Goal: Task Accomplishment & Management: Use online tool/utility

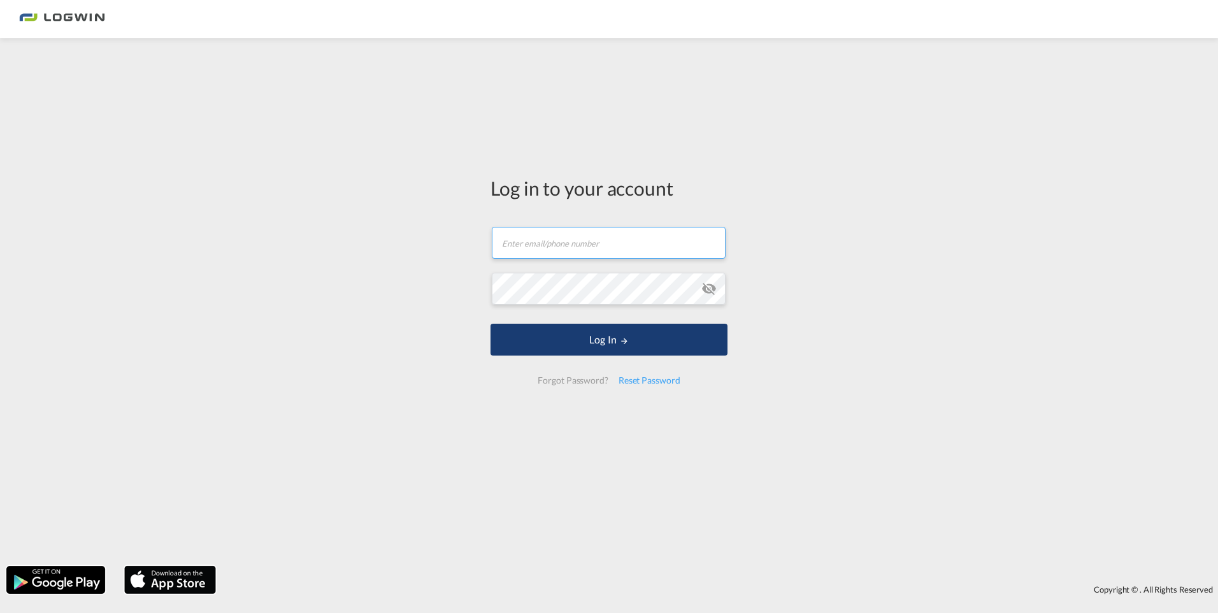
type input "[PERSON_NAME][EMAIL_ADDRESS][DOMAIN_NAME]"
click at [592, 328] on button "Log In" at bounding box center [609, 340] width 237 height 32
